Goal: Task Accomplishment & Management: Complete application form

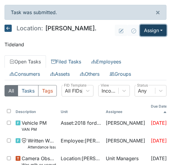
click at [142, 32] on button "Assign" at bounding box center [153, 30] width 27 height 11
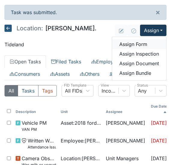
click at [136, 45] on link "Assign Form" at bounding box center [139, 44] width 54 height 10
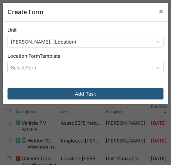
click at [85, 67] on div "Select Form" at bounding box center [80, 67] width 145 height 11
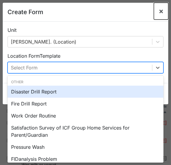
click at [159, 10] on span "×" at bounding box center [161, 11] width 5 height 9
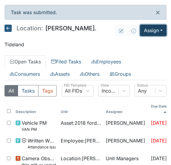
click at [157, 31] on button "Assign" at bounding box center [153, 30] width 27 height 11
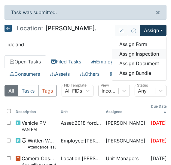
click at [130, 54] on link "Assign Inspection" at bounding box center [139, 54] width 54 height 10
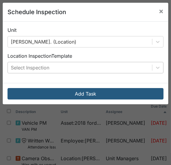
click at [113, 70] on div "Select Inspection" at bounding box center [80, 67] width 145 height 11
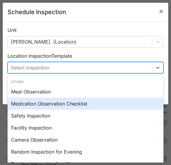
click at [58, 103] on div "Medication Observation Checklist" at bounding box center [86, 104] width 156 height 12
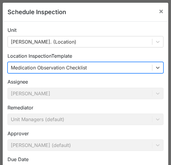
scroll to position [45, 0]
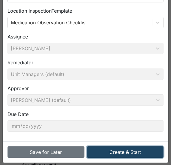
click at [121, 151] on button "Create & Start" at bounding box center [125, 152] width 77 height 11
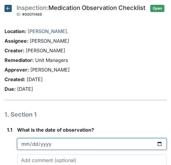
click at [30, 147] on input "date" at bounding box center [92, 144] width 150 height 11
type input "[DATE]"
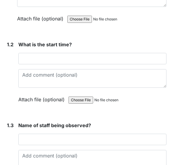
scroll to position [181, 0]
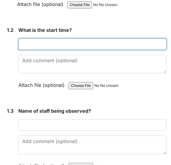
click at [65, 50] on input "text" at bounding box center [92, 44] width 149 height 11
type input "7:00 pm"
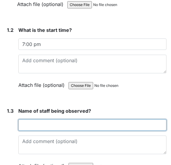
click at [28, 131] on input "text" at bounding box center [92, 125] width 149 height 11
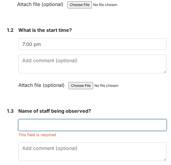
click at [33, 126] on input "text" at bounding box center [92, 125] width 149 height 11
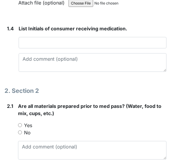
scroll to position [354, 0]
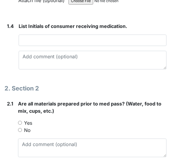
type input "[PERSON_NAME]"
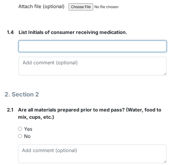
click at [55, 48] on input "text" at bounding box center [93, 46] width 148 height 11
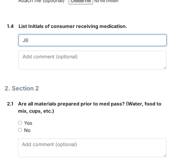
type input "JB"
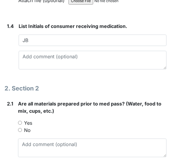
click at [20, 125] on input "Yes" at bounding box center [20, 123] width 4 height 4
radio input "true"
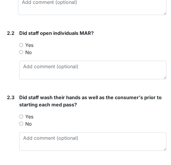
scroll to position [507, 0]
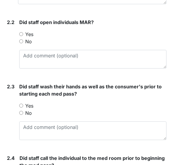
click at [21, 36] on input "Yes" at bounding box center [21, 34] width 4 height 4
radio input "true"
click at [21, 108] on input "Yes" at bounding box center [21, 106] width 4 height 4
radio input "true"
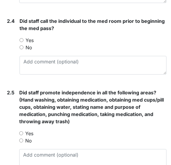
scroll to position [650, 0]
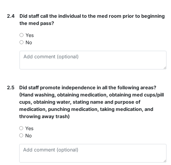
click at [21, 37] on input "Yes" at bounding box center [22, 35] width 4 height 4
radio input "true"
click at [21, 130] on input "Yes" at bounding box center [21, 129] width 4 height 4
radio input "true"
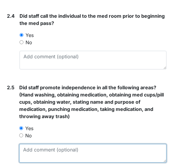
click at [30, 152] on textarea at bounding box center [93, 153] width 148 height 19
click at [54, 154] on textarea "Did not allow to obtain medication" at bounding box center [93, 153] width 148 height 19
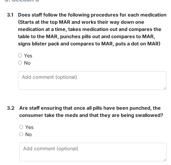
scroll to position [844, 0]
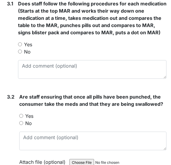
type textarea "Did not allow JB to obtain medication"
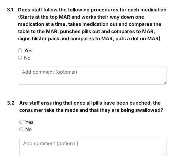
click at [20, 49] on input "Yes" at bounding box center [20, 51] width 4 height 4
radio input "true"
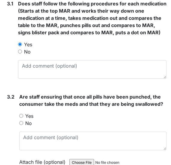
click at [21, 118] on input "Yes" at bounding box center [21, 116] width 4 height 4
radio input "true"
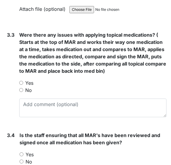
scroll to position [1008, 0]
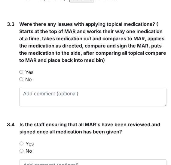
click at [21, 81] on input "No" at bounding box center [21, 79] width 4 height 4
radio input "true"
click at [22, 146] on input "Yes" at bounding box center [22, 144] width 4 height 4
radio input "true"
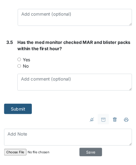
scroll to position [1249, 0]
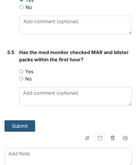
click at [21, 70] on input "Yes" at bounding box center [21, 72] width 4 height 4
radio input "true"
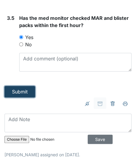
click at [23, 92] on button "Submit" at bounding box center [20, 91] width 31 height 11
